Goal: Task Accomplishment & Management: Use online tool/utility

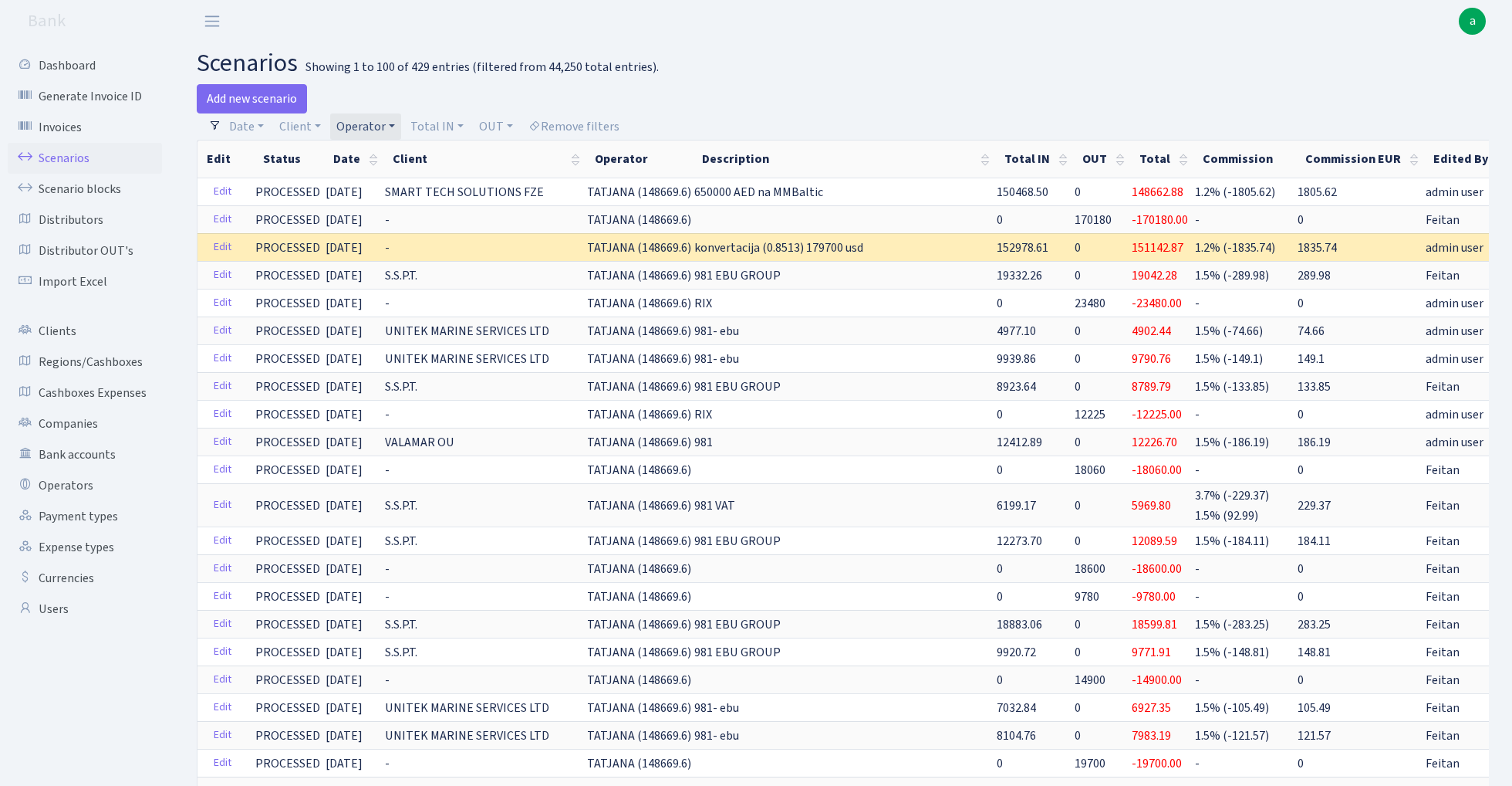
select select "272"
select select "100"
click at [383, 124] on link "Operator" at bounding box center [365, 126] width 71 height 26
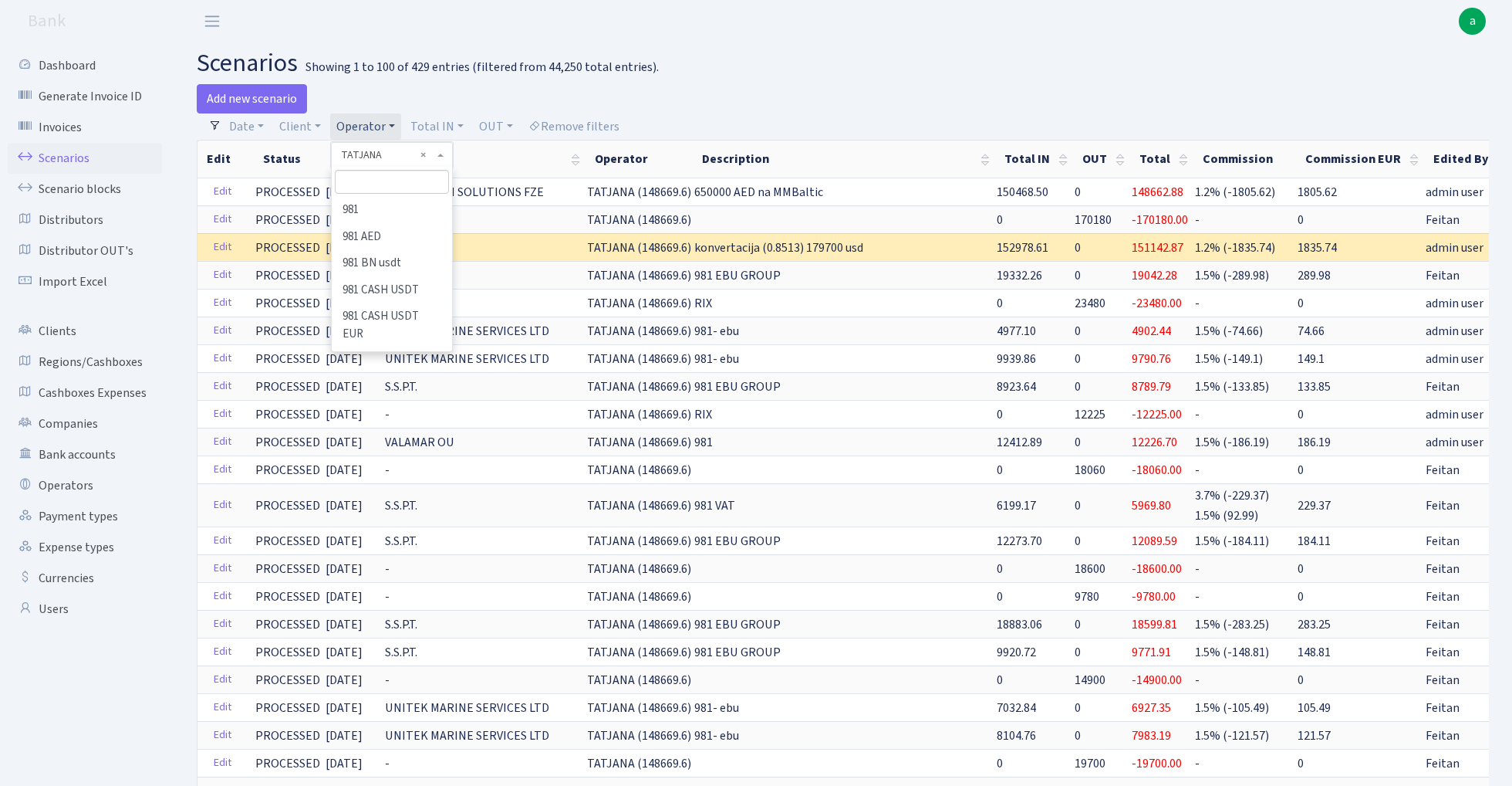
scroll to position [8068, 0]
click at [373, 184] on input "search" at bounding box center [391, 182] width 113 height 24
type input "sma"
click at [408, 202] on li "SMAKTUNOVSKIJ" at bounding box center [392, 209] width 116 height 27
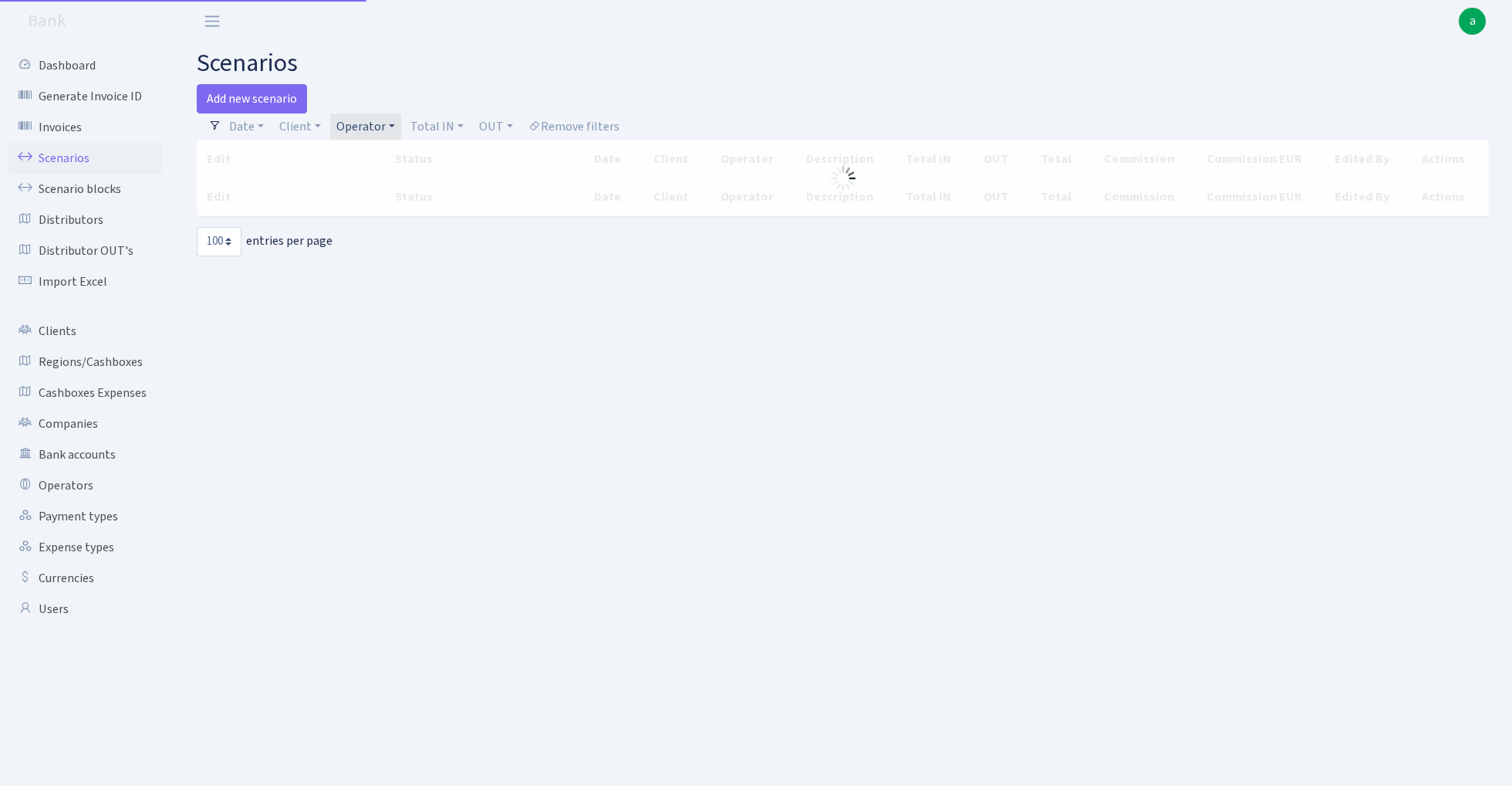
select select "100"
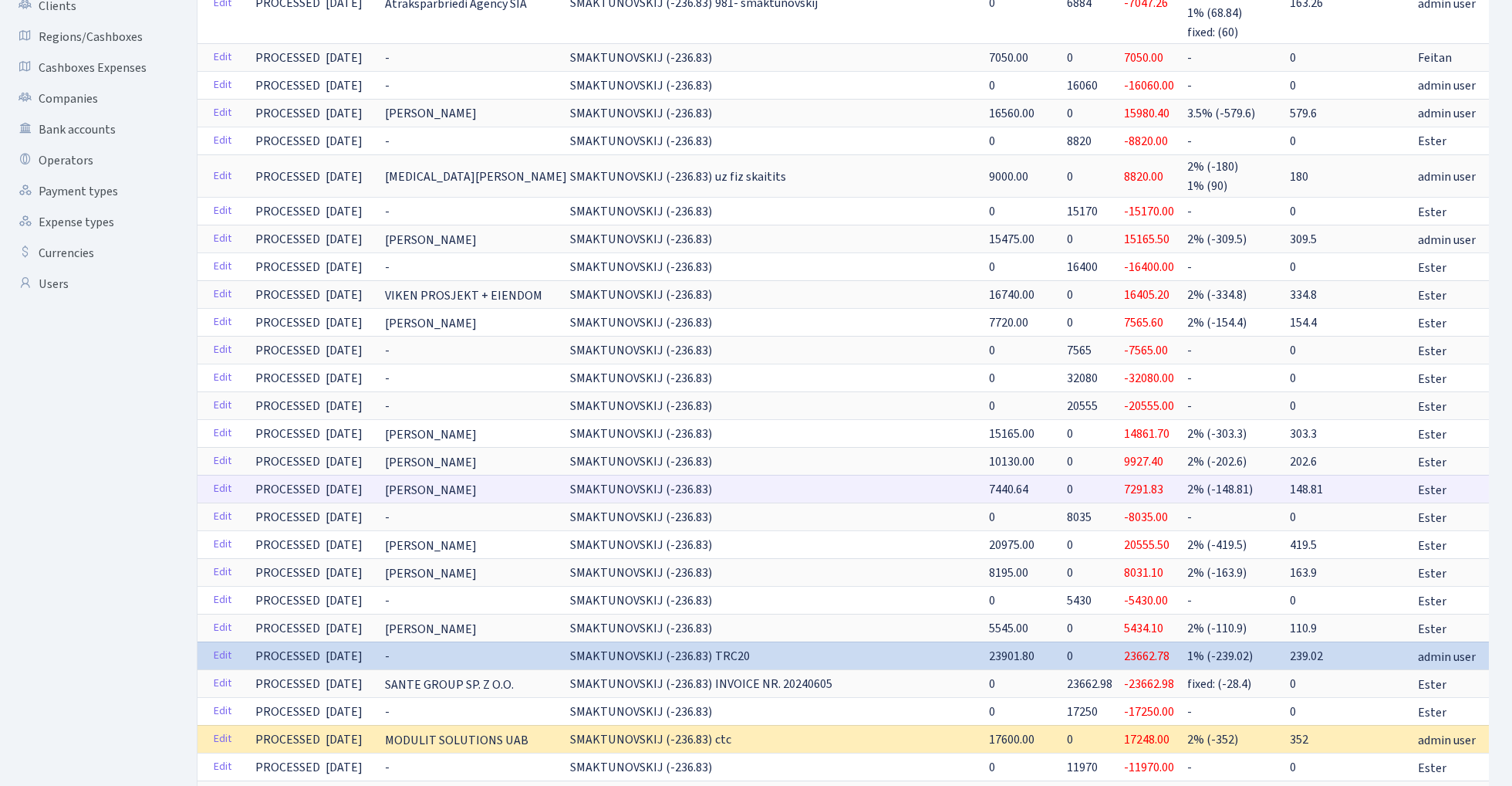
scroll to position [314, 0]
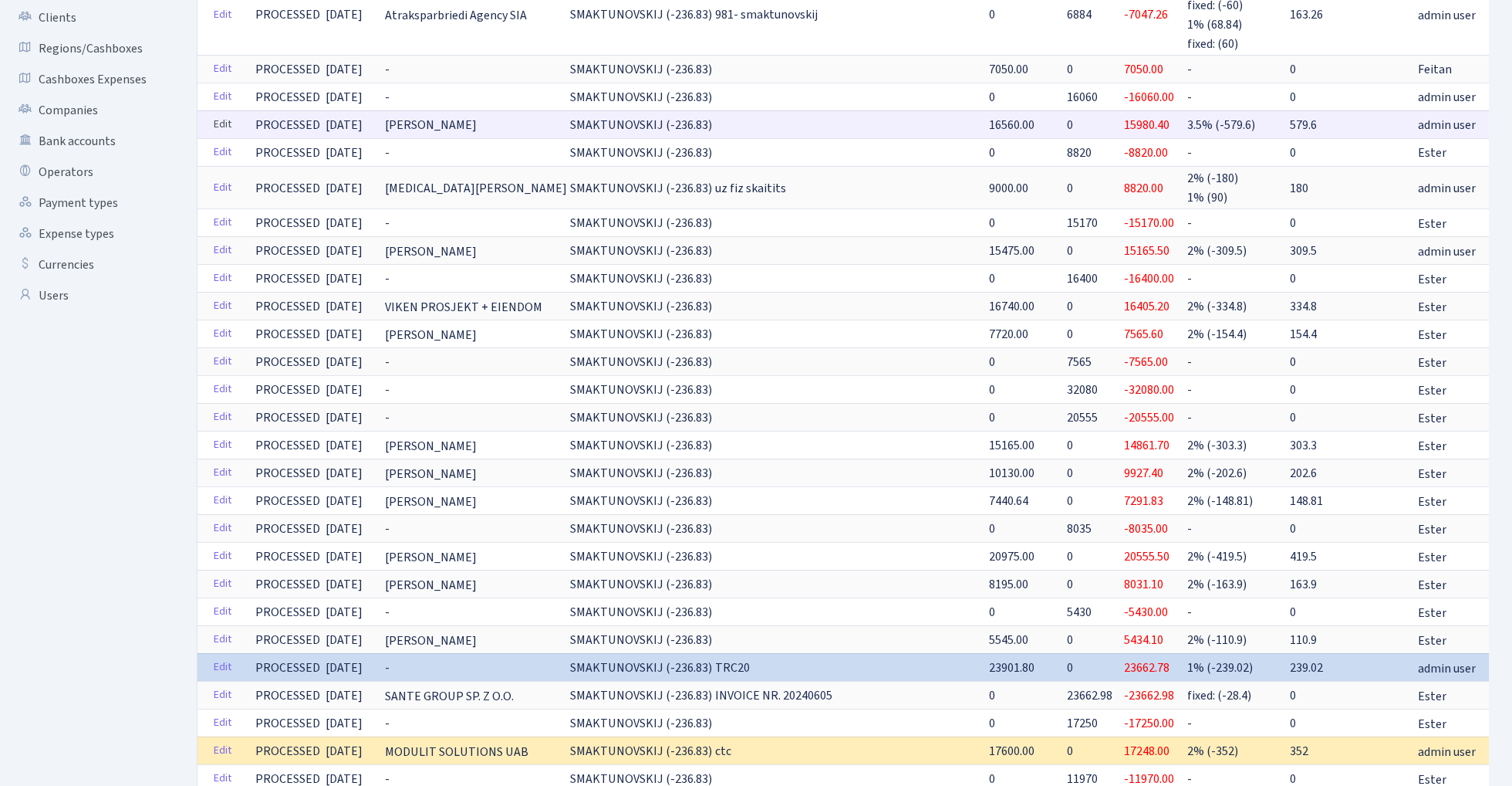
click at [224, 116] on link "Edit" at bounding box center [222, 125] width 31 height 24
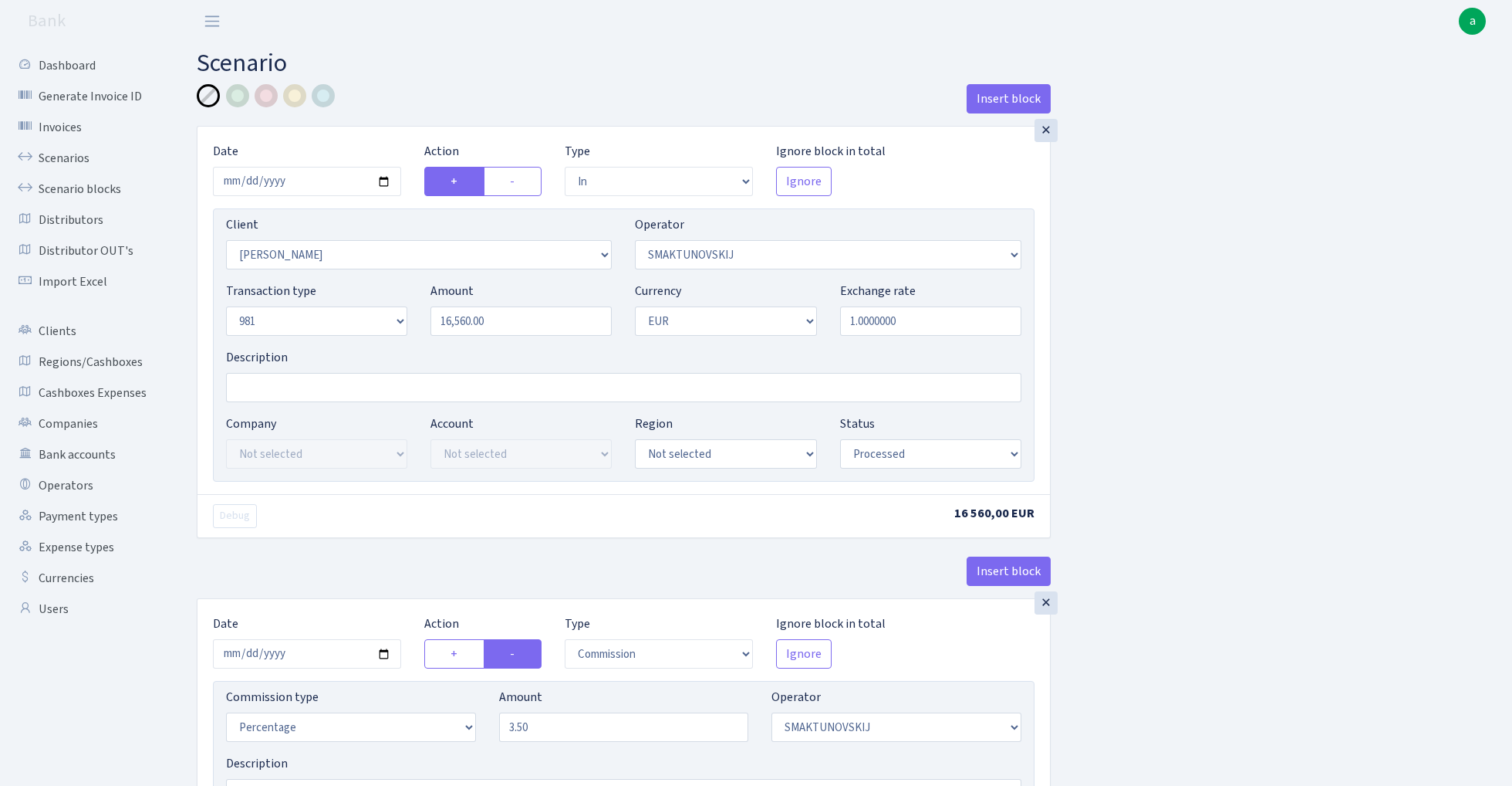
select select "in"
select select "2642"
select select "355"
select select "8"
select select "1"
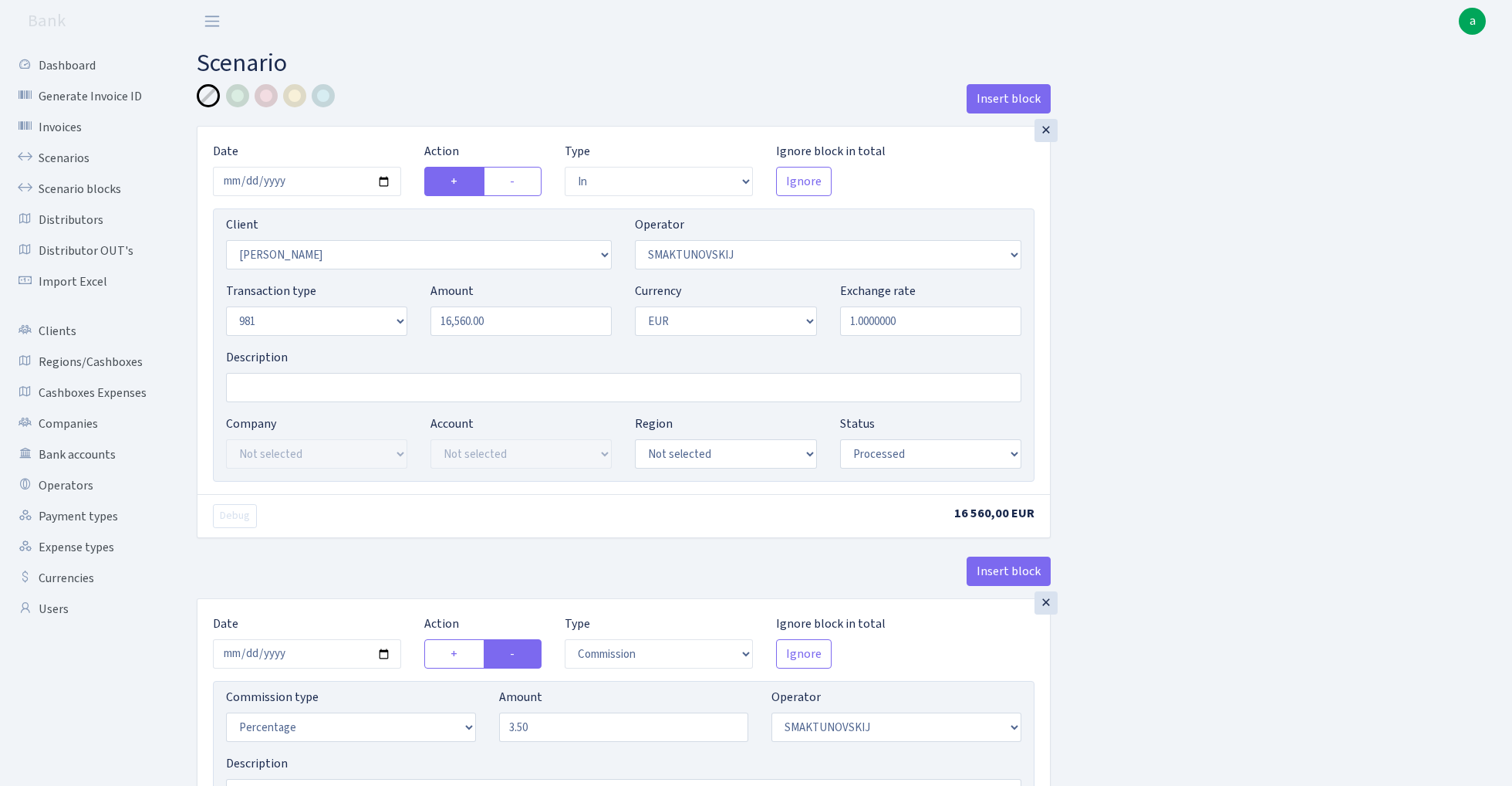
select select "processed"
select select "commission"
select select "355"
select select "processed"
select select "out"
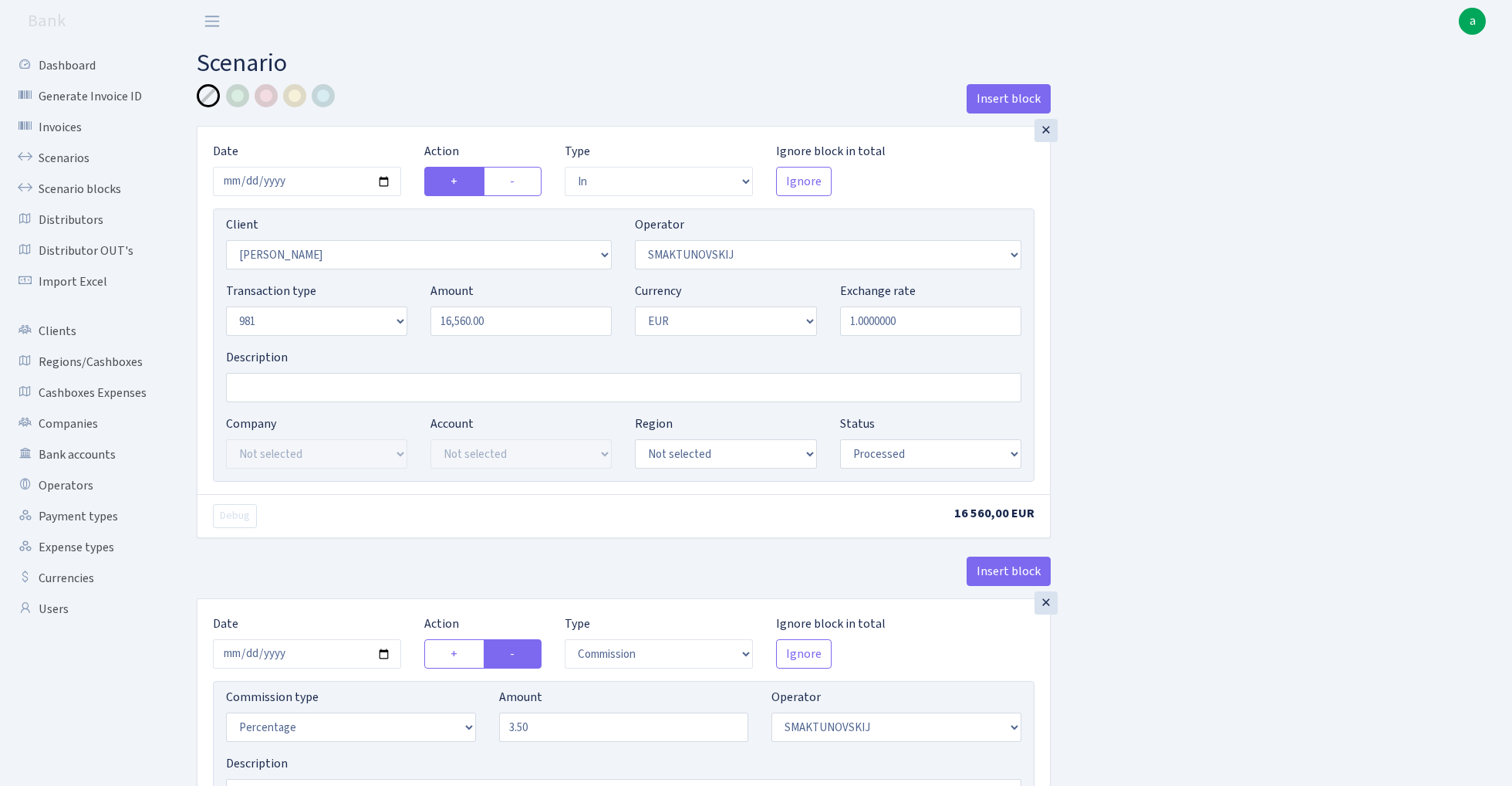
select select "2558"
select select "61"
select select "8"
select select "1"
select select "processed"
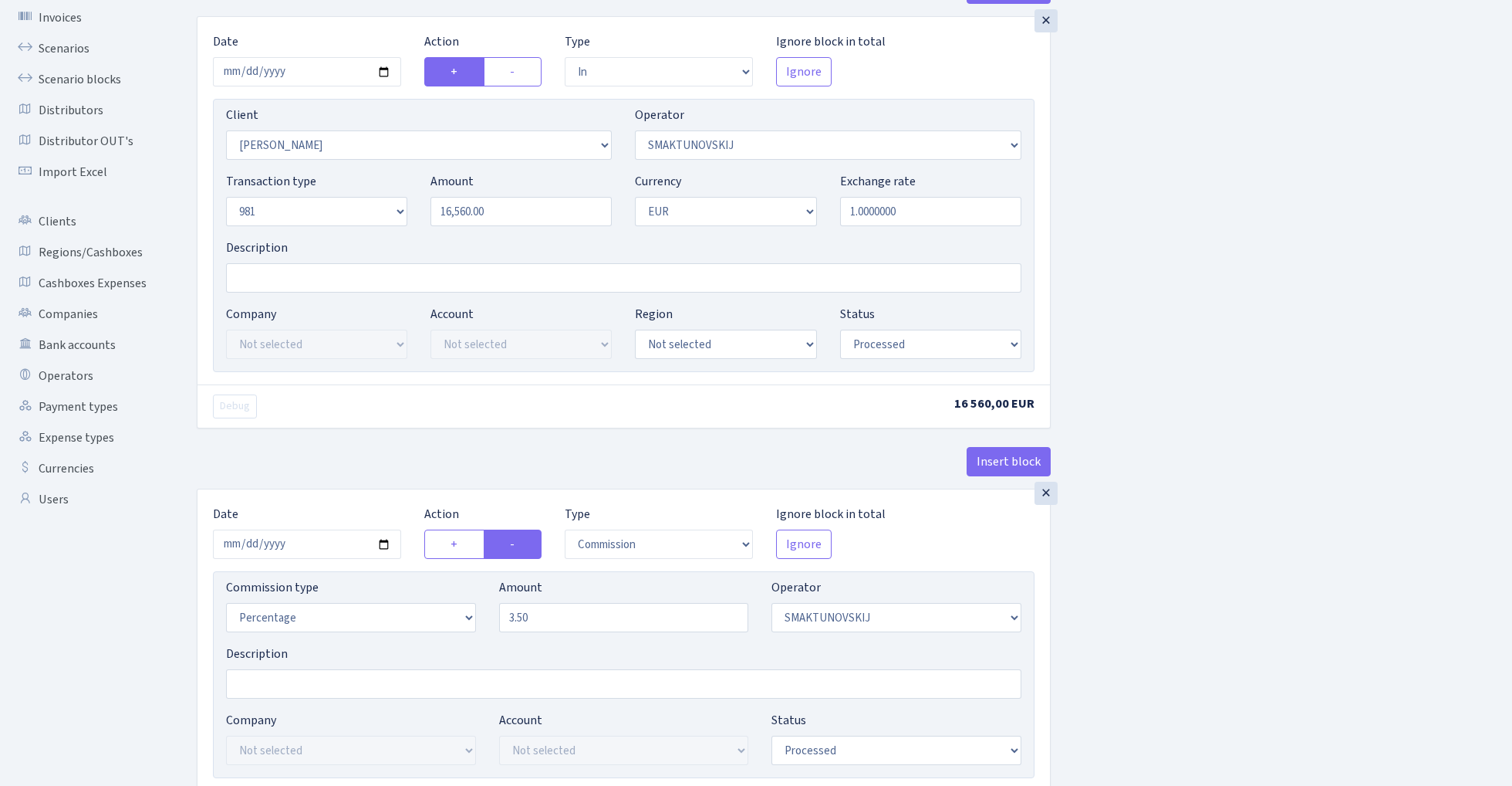
scroll to position [116, 0]
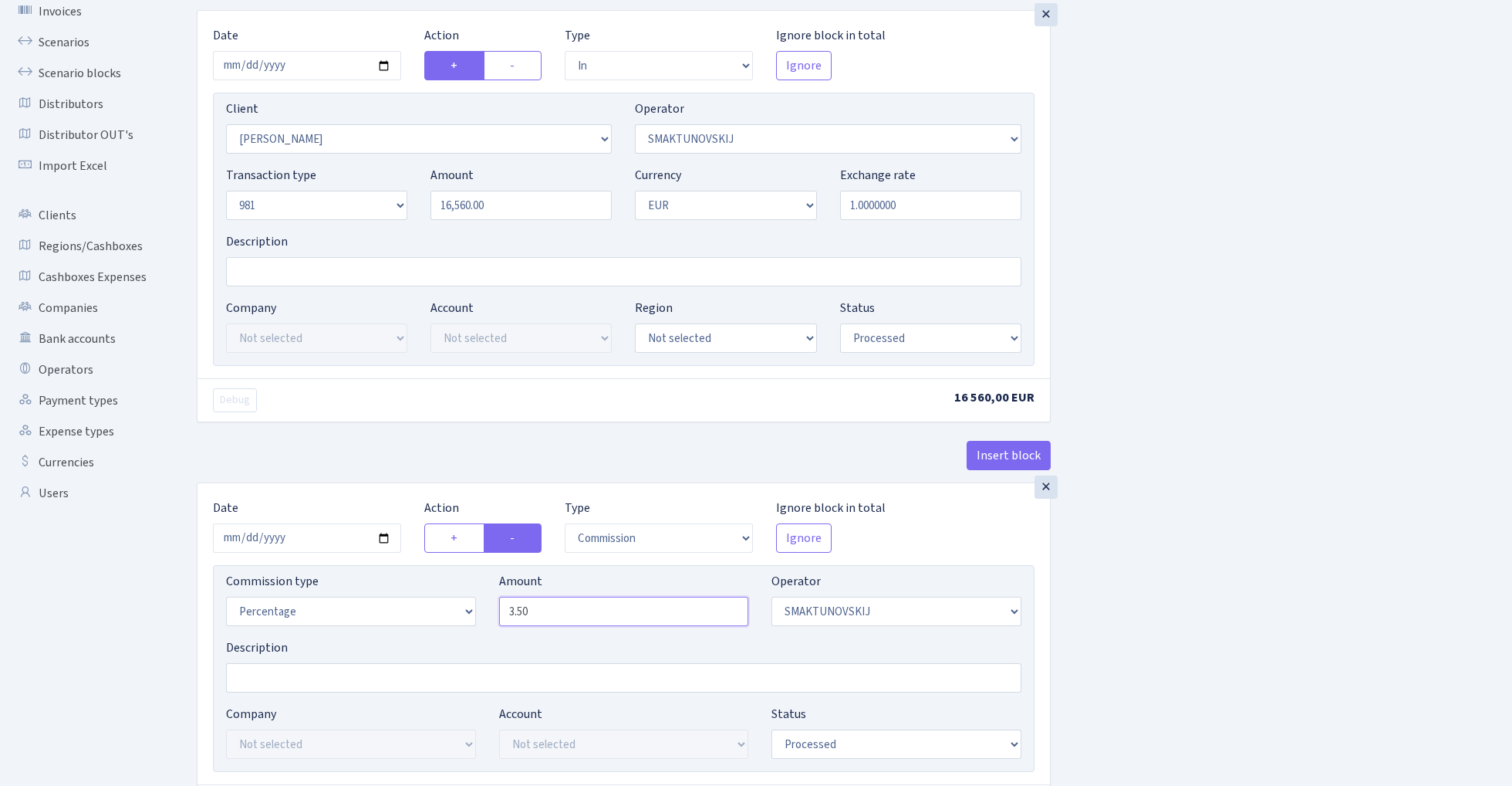
click at [557, 623] on input "3.50" at bounding box center [624, 612] width 250 height 30
type input "2.00"
click at [1257, 405] on div "Insert block × Date 2024-09-11 Action + - Type --- In Out Commission Field requ…" at bounding box center [843, 699] width 1316 height 1462
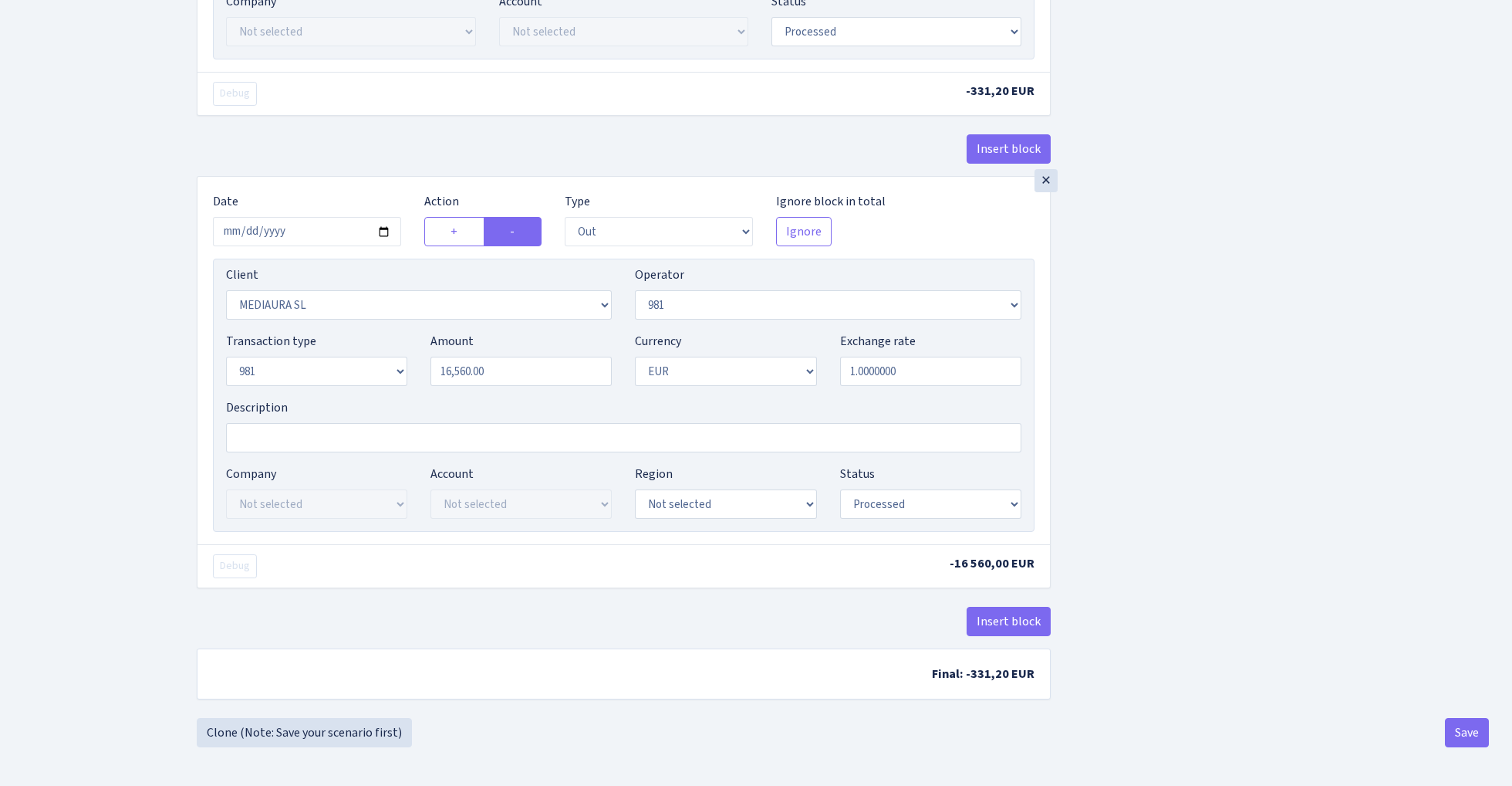
scroll to position [835, 0]
click at [1460, 731] on button "Save" at bounding box center [1468, 732] width 44 height 30
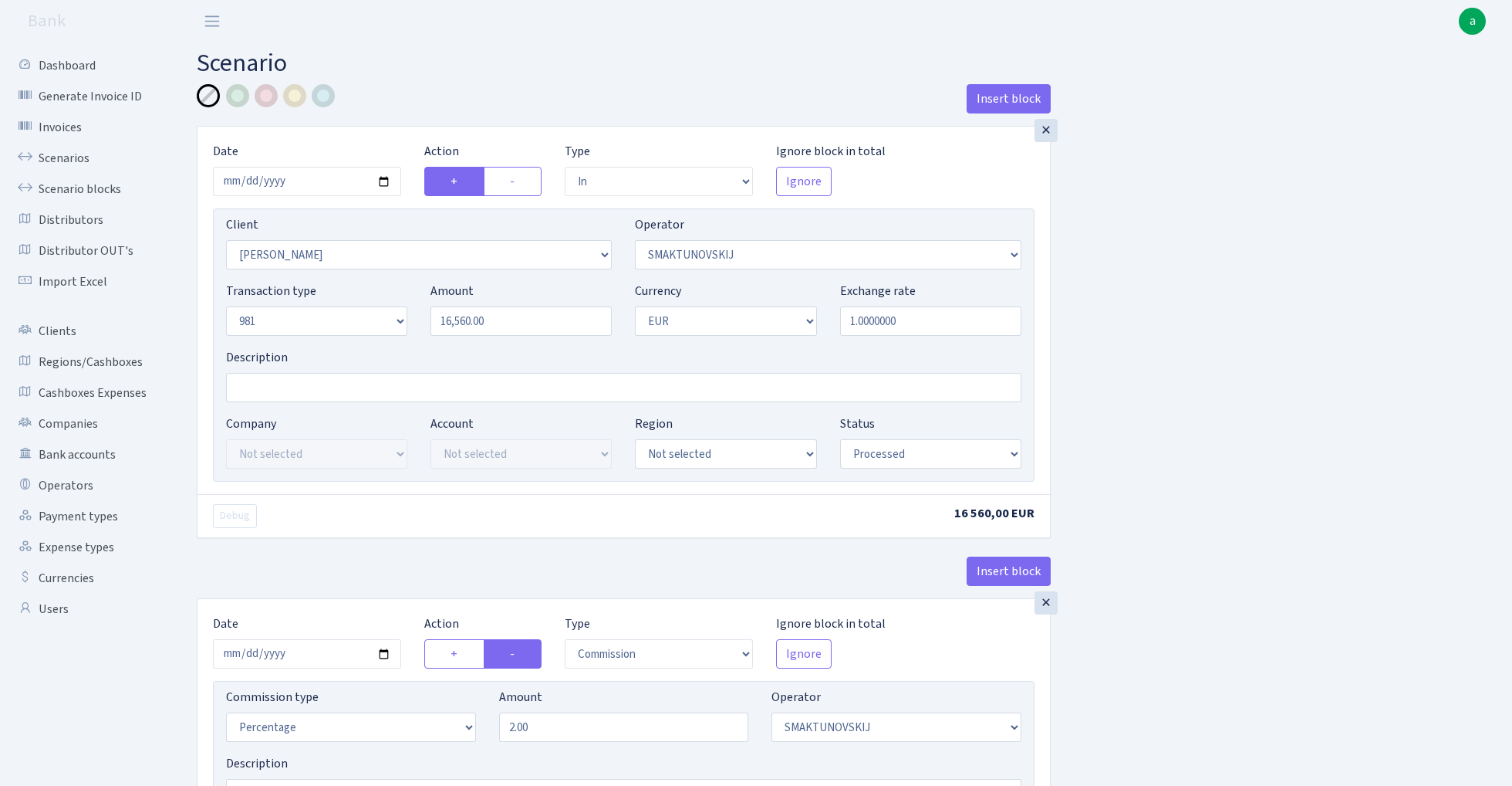
select select "in"
select select "2642"
select select "355"
select select "8"
select select "1"
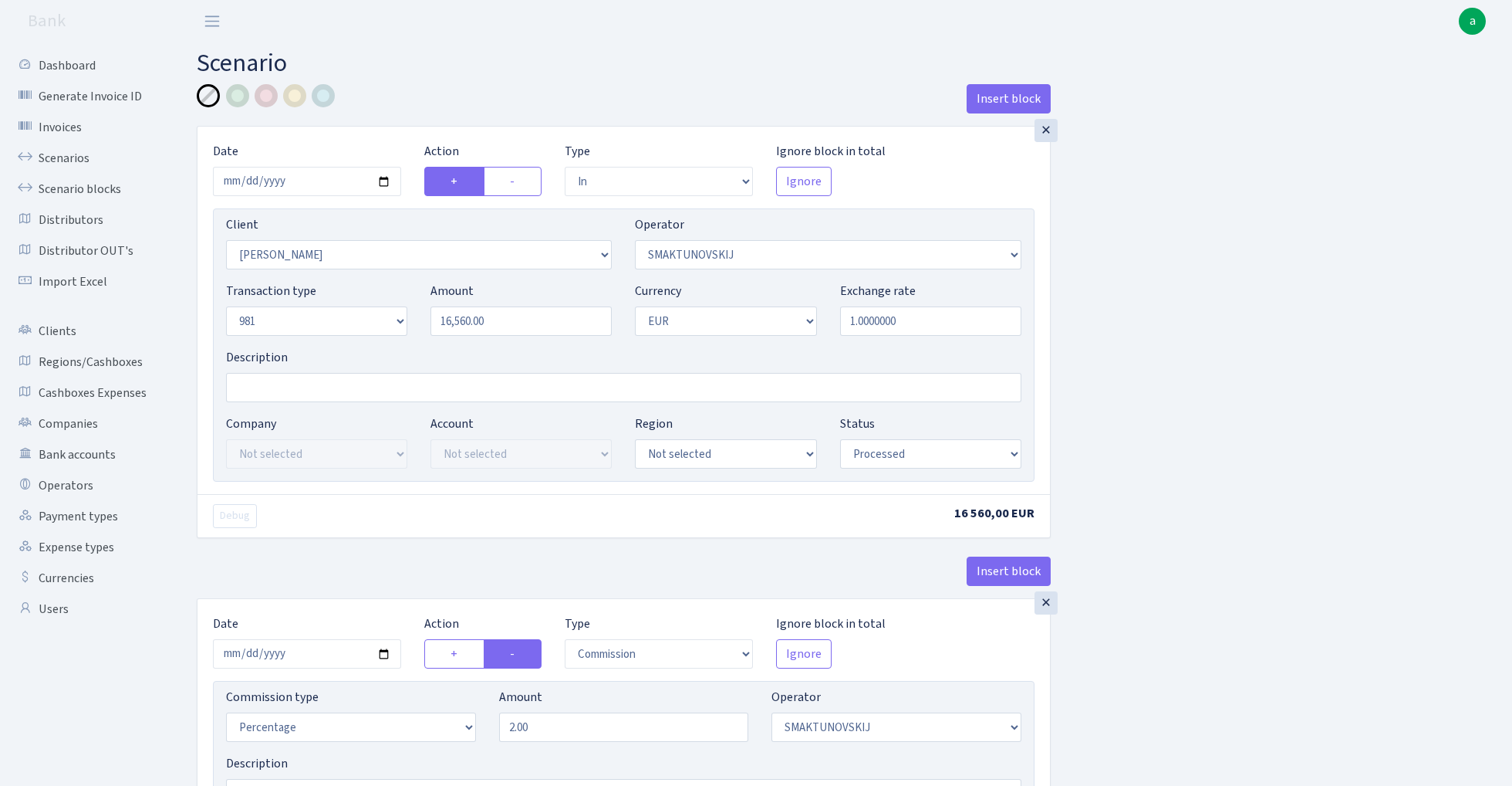
select select "processed"
select select "commission"
select select "355"
select select "processed"
select select "out"
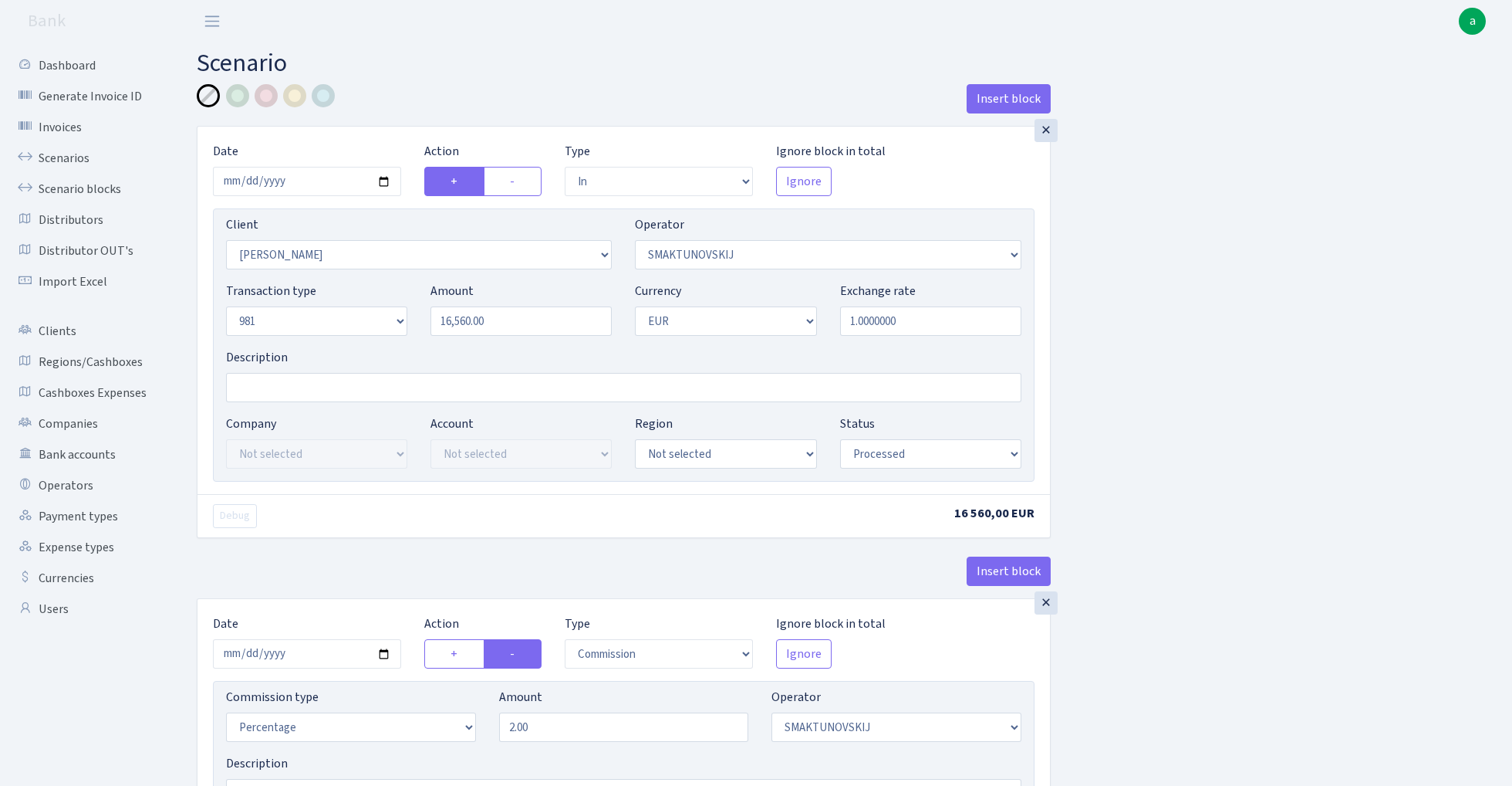
select select "2558"
select select "61"
select select "8"
select select "1"
select select "processed"
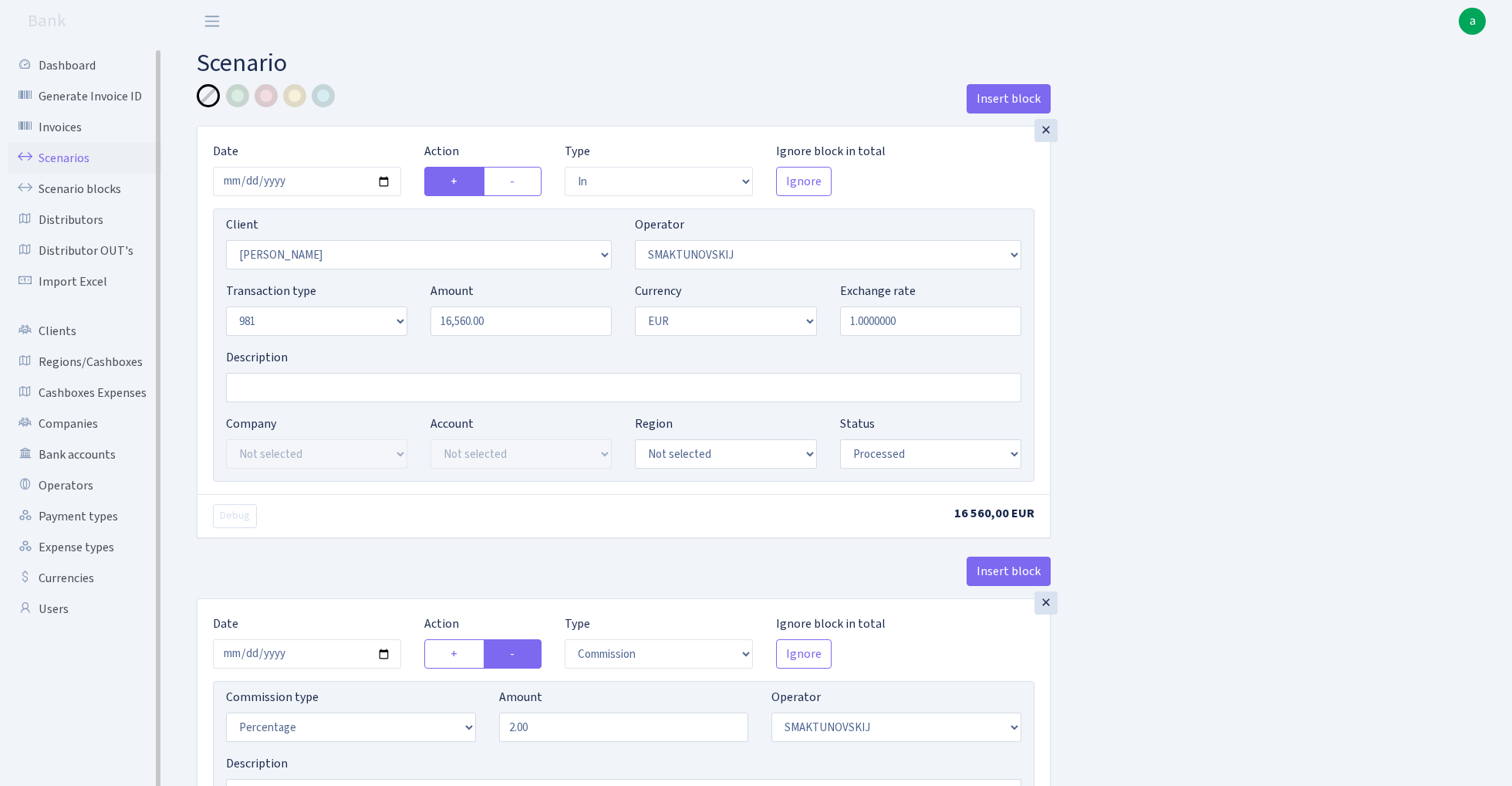
click at [68, 155] on link "Scenarios" at bounding box center [84, 158] width 154 height 30
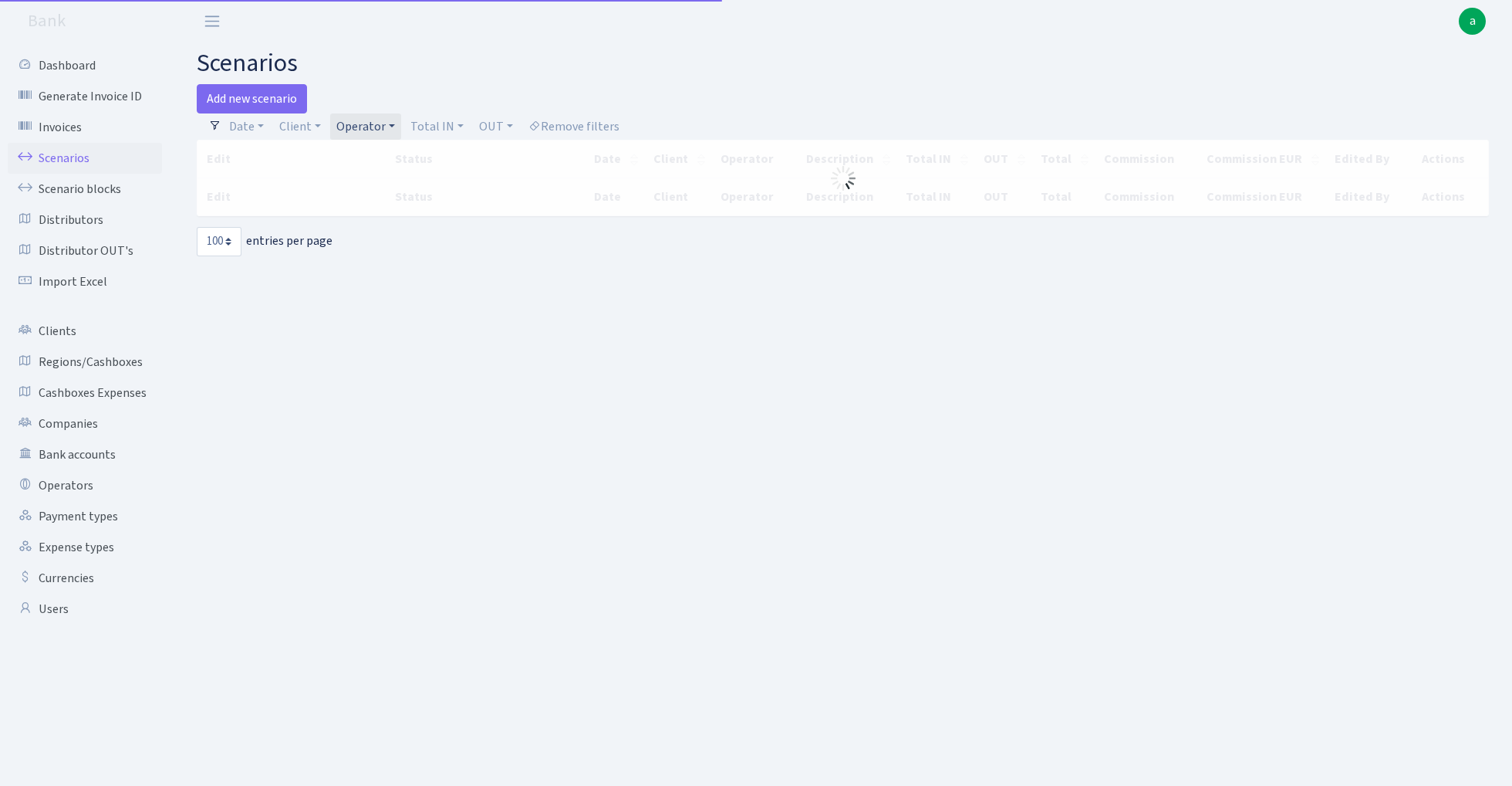
select select "100"
